Goal: Communication & Community: Answer question/provide support

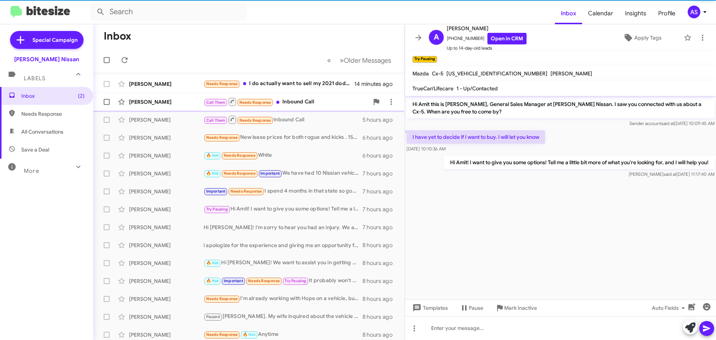
click at [292, 102] on div "Call Them Needs Response Inbound Call" at bounding box center [286, 101] width 165 height 9
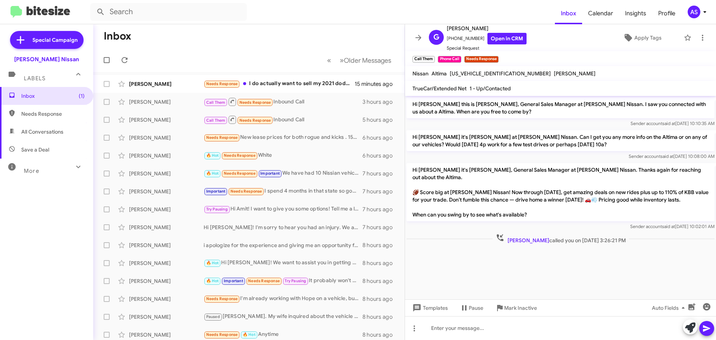
click at [463, 258] on cdk-virtual-scroll-viewport "Hi Gurpreet this is Shawn Kennedy, General Sales Manager at Baker Nissan. I saw…" at bounding box center [560, 197] width 311 height 203
click at [281, 90] on div "Zeverick Wilson Needs Response I do actually want to sell my 2021 dodge charger…" at bounding box center [249, 83] width 300 height 15
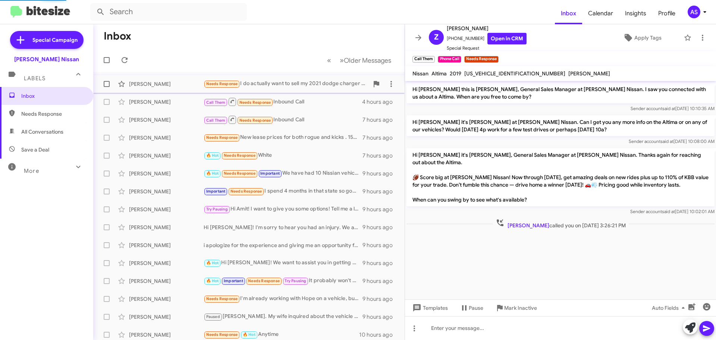
scroll to position [342, 0]
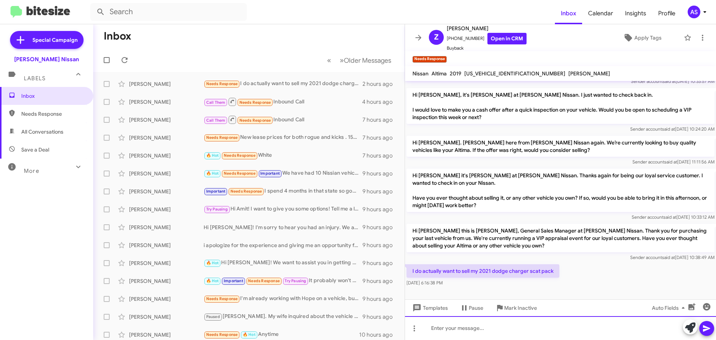
click at [536, 330] on div at bounding box center [560, 328] width 311 height 24
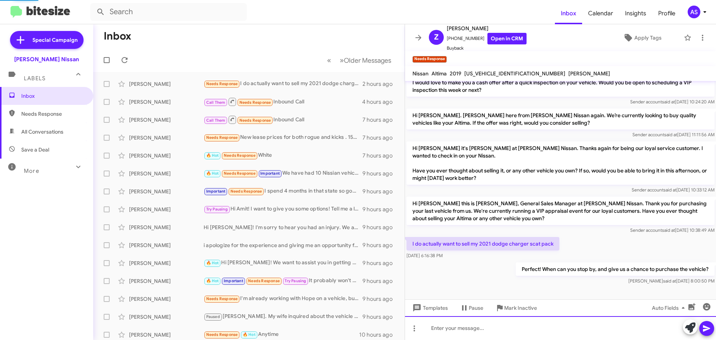
scroll to position [354, 0]
